Goal: Entertainment & Leisure: Consume media (video, audio)

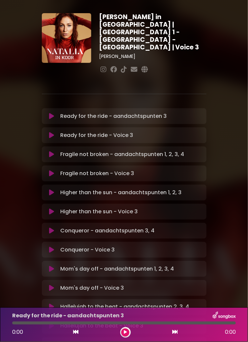
click at [54, 132] on button at bounding box center [52, 135] width 12 height 7
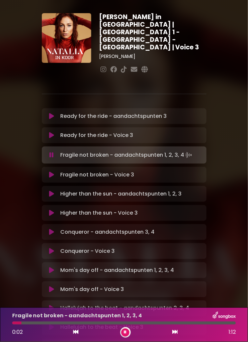
click at [50, 171] on icon at bounding box center [51, 174] width 5 height 7
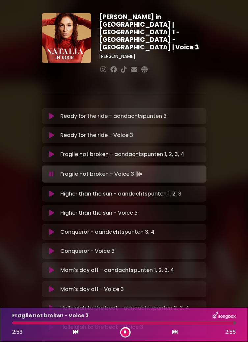
click at [53, 210] on icon at bounding box center [51, 213] width 5 height 7
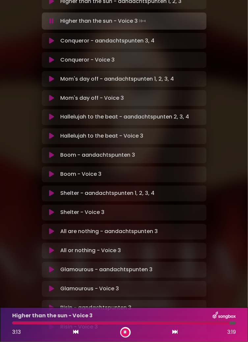
scroll to position [193, 0]
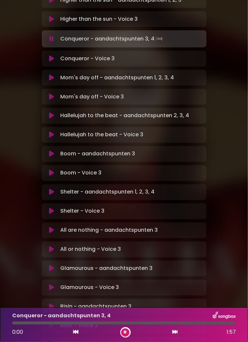
click at [55, 55] on button at bounding box center [52, 58] width 12 height 7
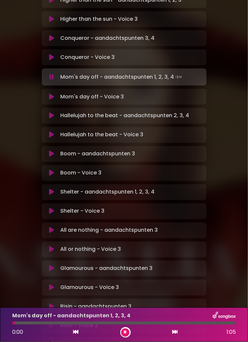
click at [52, 93] on icon at bounding box center [51, 96] width 5 height 7
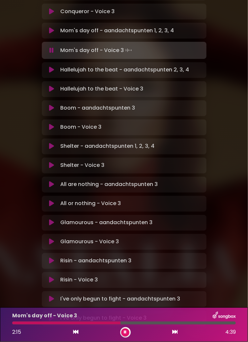
scroll to position [251, 0]
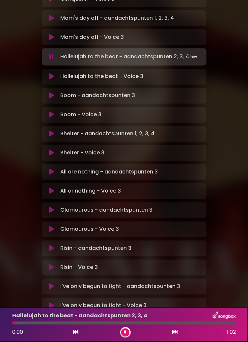
click at [53, 73] on icon at bounding box center [51, 76] width 5 height 7
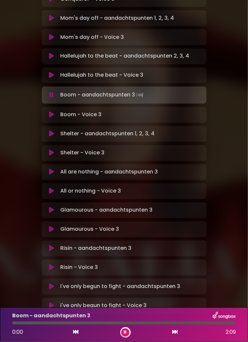
click at [56, 112] on button at bounding box center [52, 115] width 12 height 7
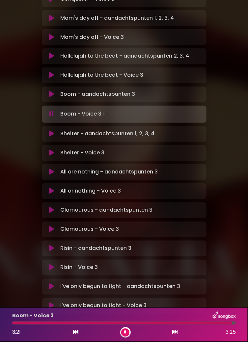
click at [54, 150] on button at bounding box center [52, 153] width 12 height 7
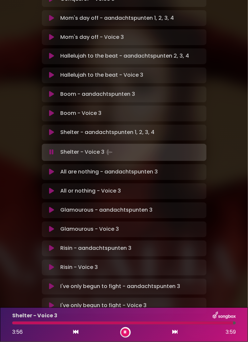
click at [51, 188] on icon at bounding box center [51, 191] width 5 height 7
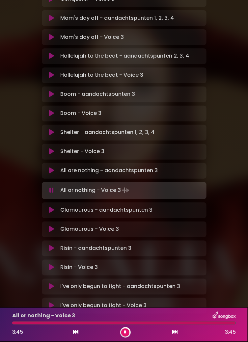
click at [52, 226] on icon at bounding box center [51, 229] width 5 height 7
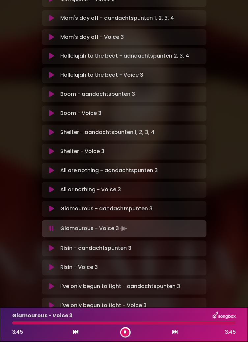
scroll to position [249, 0]
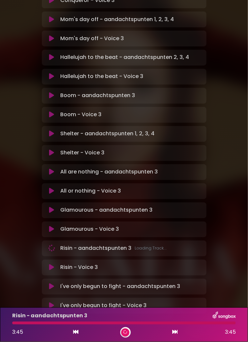
click at [193, 325] on div at bounding box center [123, 323] width 223 height 3
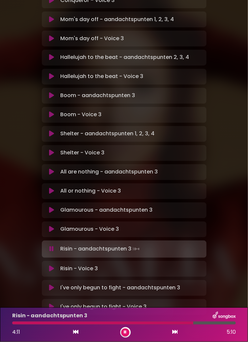
click at [203, 325] on div at bounding box center [123, 323] width 223 height 3
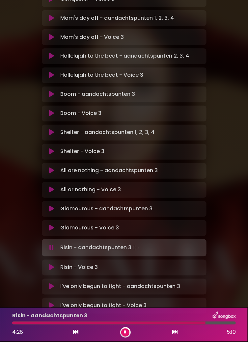
click at [50, 225] on icon at bounding box center [51, 228] width 5 height 7
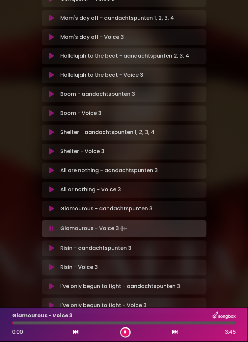
click at [194, 325] on div at bounding box center [123, 323] width 223 height 3
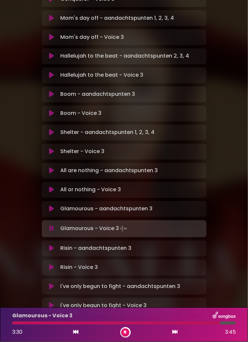
click at [201, 325] on div at bounding box center [116, 323] width 208 height 3
click at [53, 264] on icon at bounding box center [51, 267] width 5 height 7
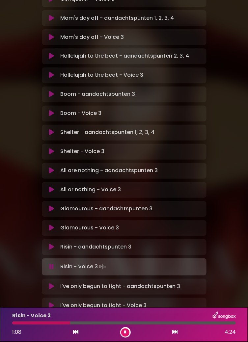
click at [62, 325] on div at bounding box center [41, 323] width 58 height 3
click at [63, 325] on div at bounding box center [39, 323] width 54 height 3
click at [60, 325] on div at bounding box center [39, 323] width 55 height 3
click at [60, 325] on div at bounding box center [40, 323] width 57 height 3
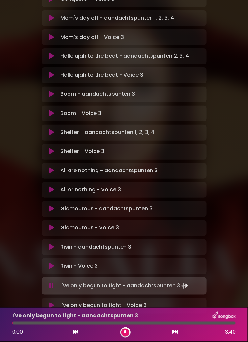
scroll to position [246, 0]
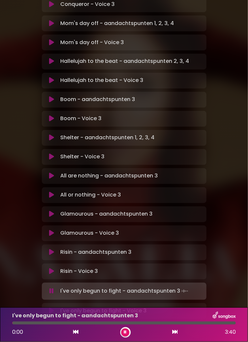
click at [52, 307] on div "[PERSON_NAME] in [GEOGRAPHIC_DATA] | [GEOGRAPHIC_DATA] 1 - [GEOGRAPHIC_DATA] - …" at bounding box center [124, 45] width 172 height 555
click at [53, 308] on icon at bounding box center [51, 311] width 5 height 7
